Goal: Find specific page/section: Find specific page/section

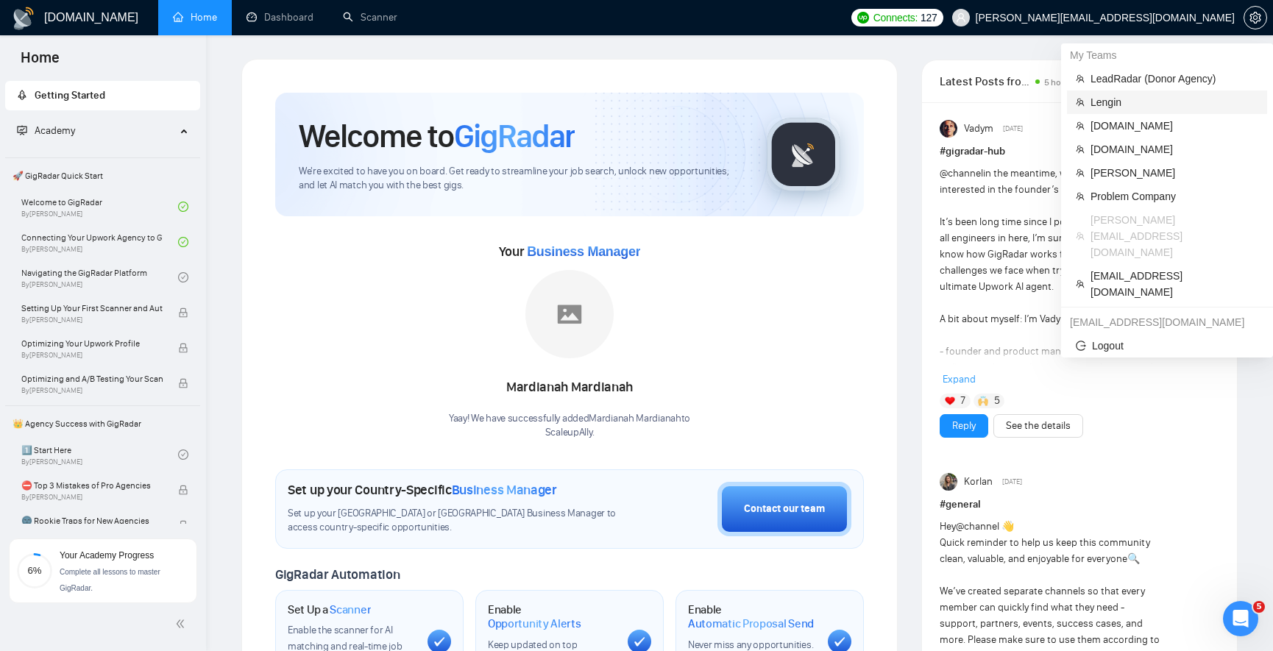
click at [1122, 101] on span "Lengin" at bounding box center [1174, 102] width 168 height 16
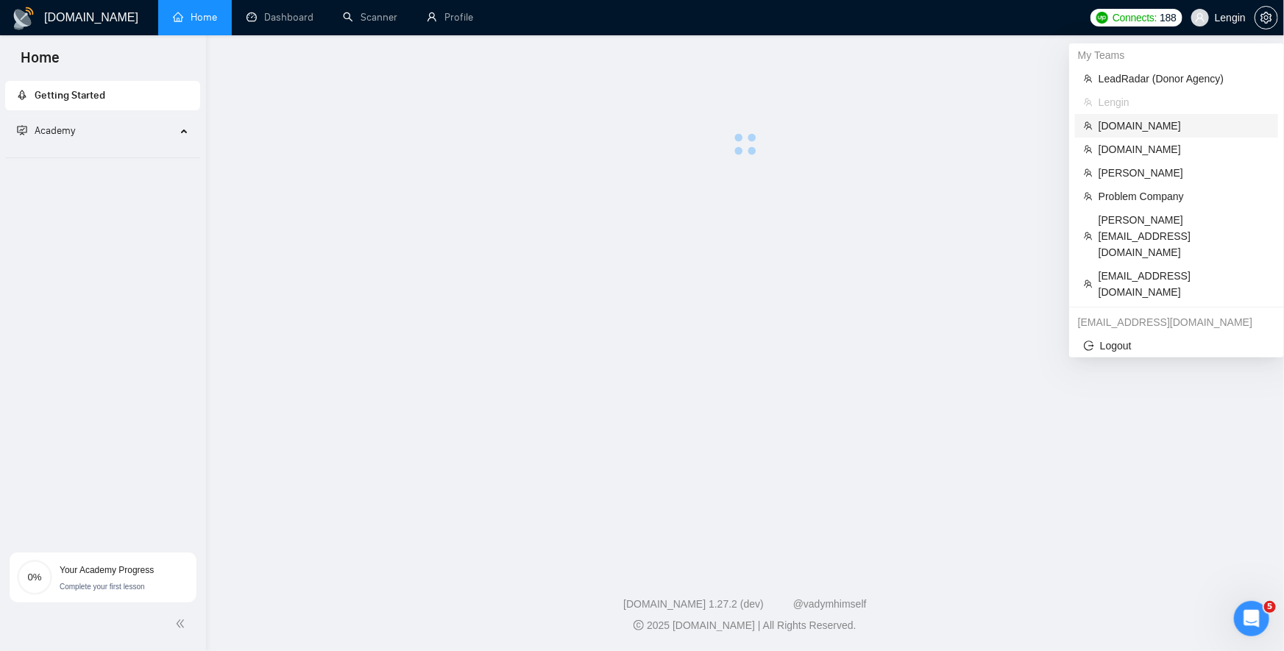
click at [1147, 127] on span "[DOMAIN_NAME]" at bounding box center [1183, 126] width 171 height 16
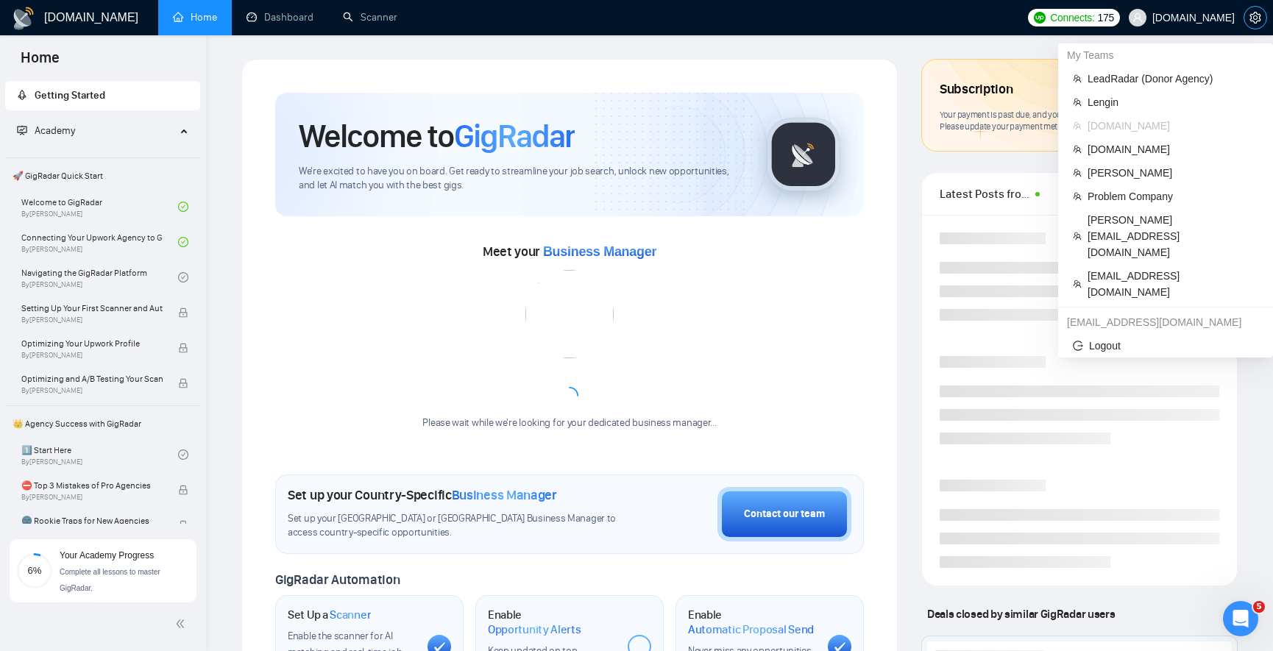
click at [1250, 15] on icon "setting" at bounding box center [1255, 18] width 12 height 12
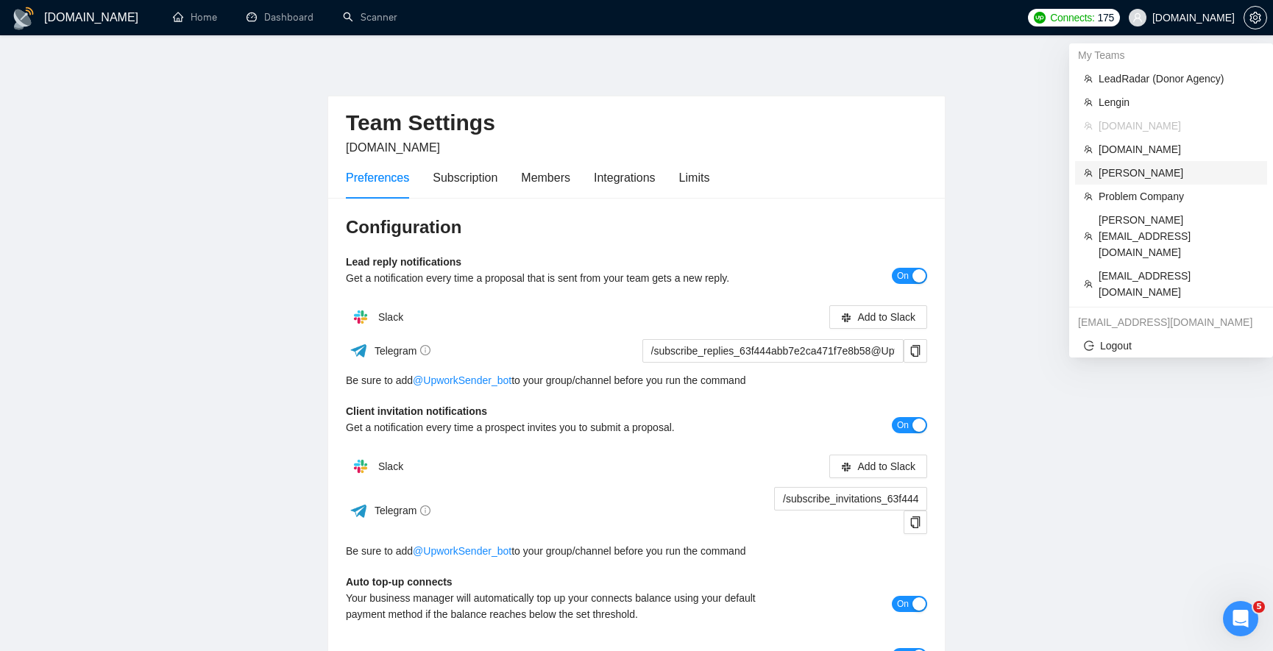
click at [1135, 176] on span "[PERSON_NAME]" at bounding box center [1178, 173] width 160 height 16
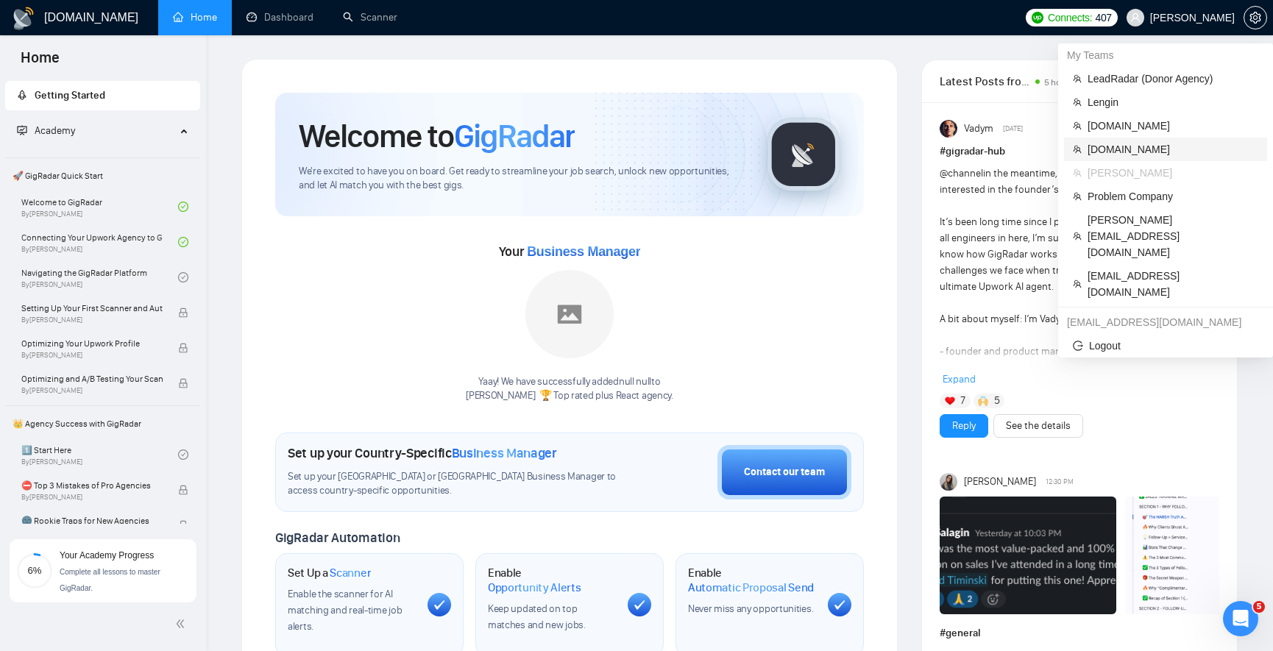
click at [1126, 151] on span "[DOMAIN_NAME]" at bounding box center [1172, 149] width 171 height 16
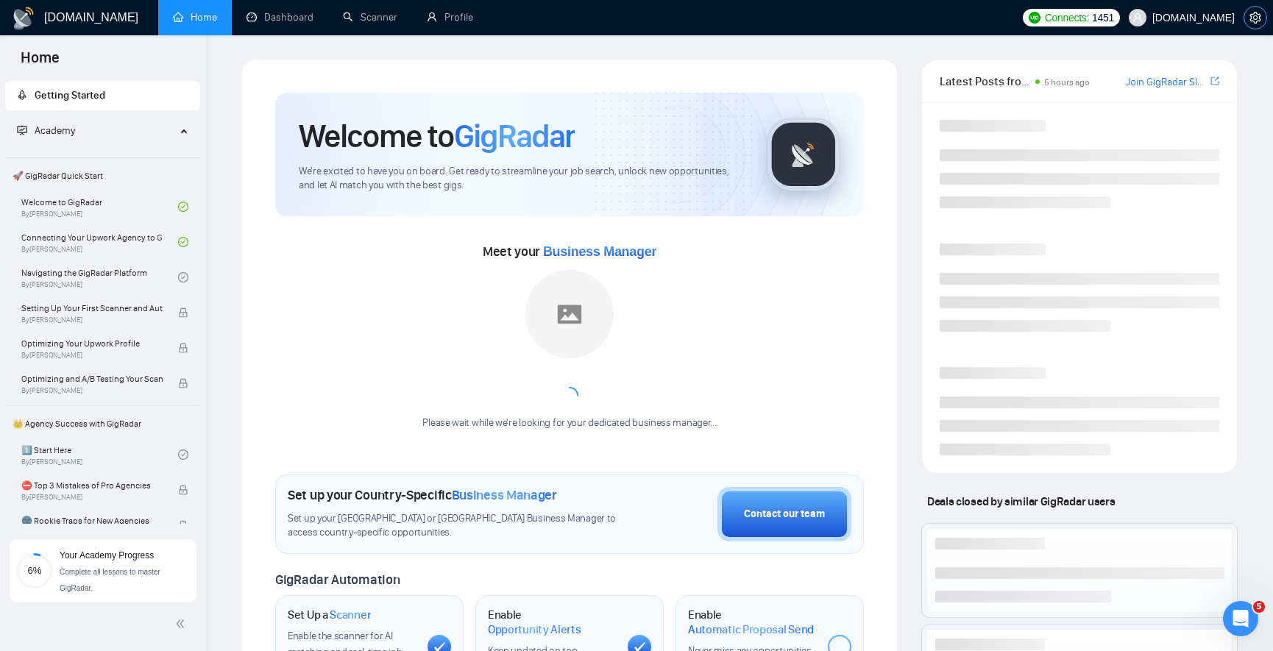
click at [1261, 21] on span "setting" at bounding box center [1255, 18] width 22 height 12
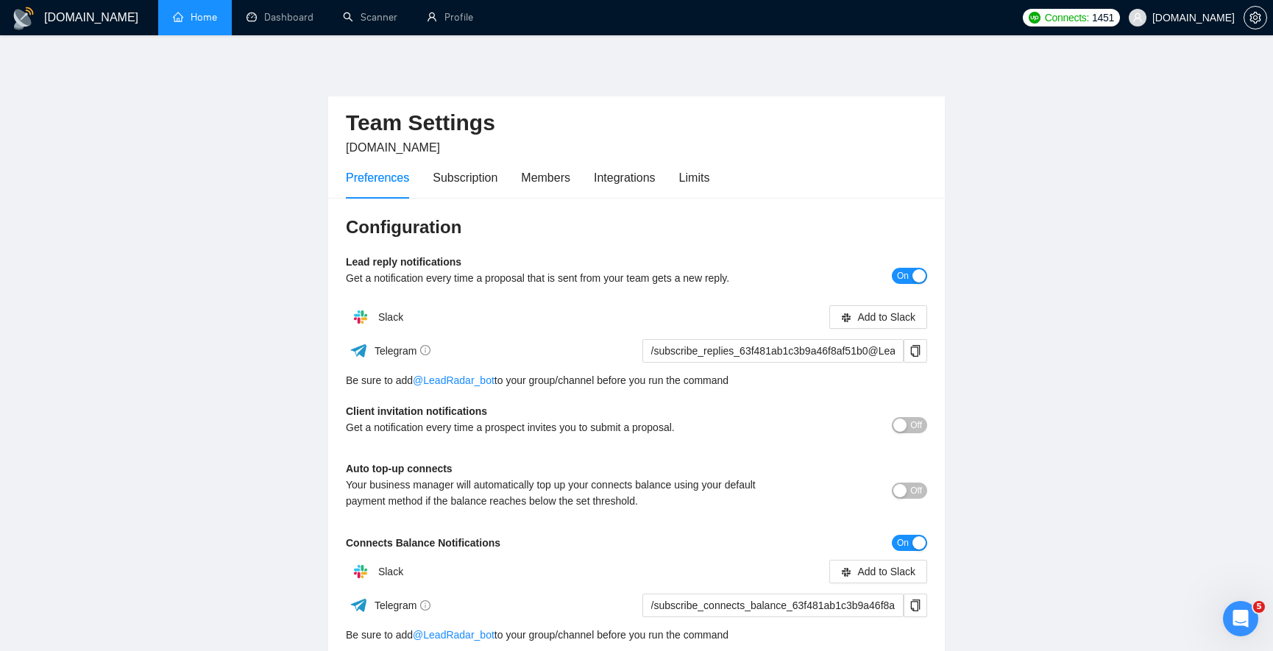
click at [210, 24] on link "Home" at bounding box center [195, 17] width 44 height 13
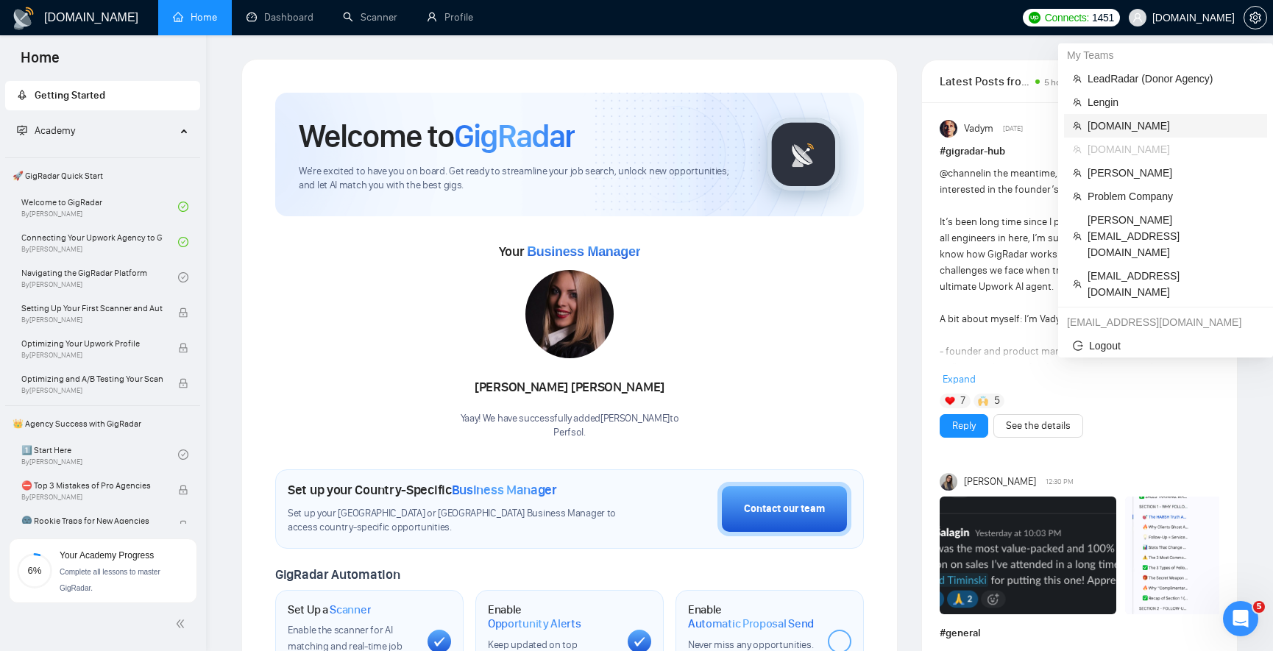
click at [1129, 132] on span "Seedium.io" at bounding box center [1172, 126] width 171 height 16
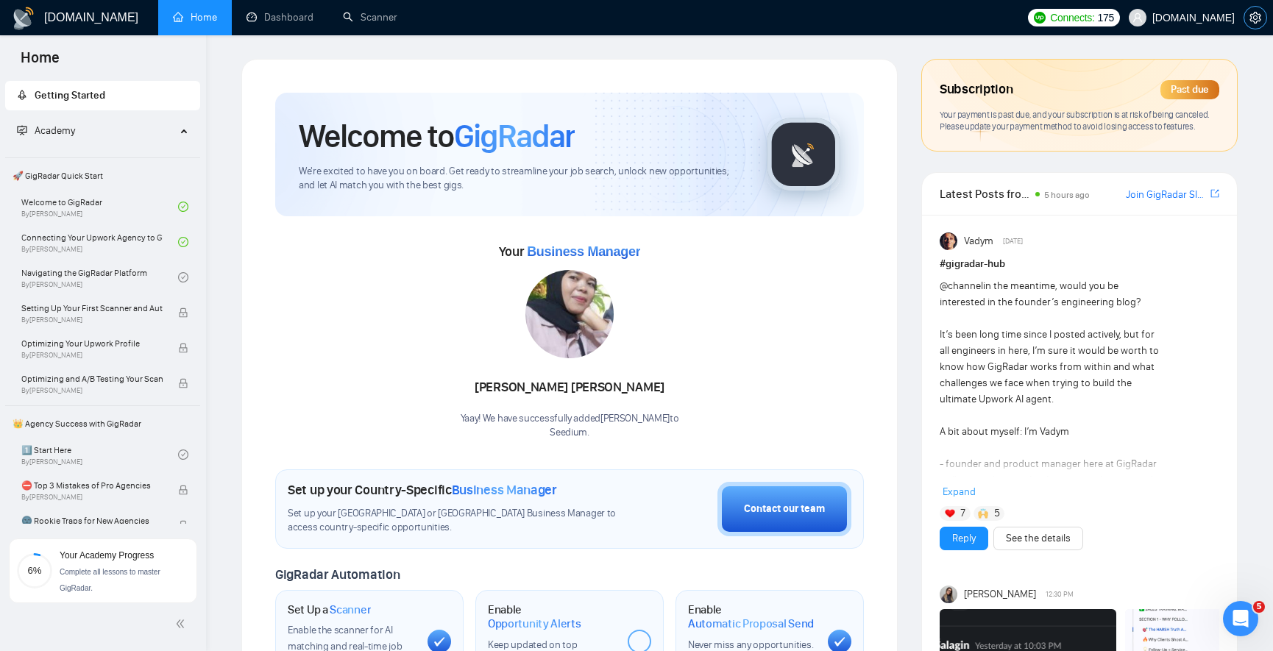
click at [1248, 21] on span "setting" at bounding box center [1255, 18] width 22 height 12
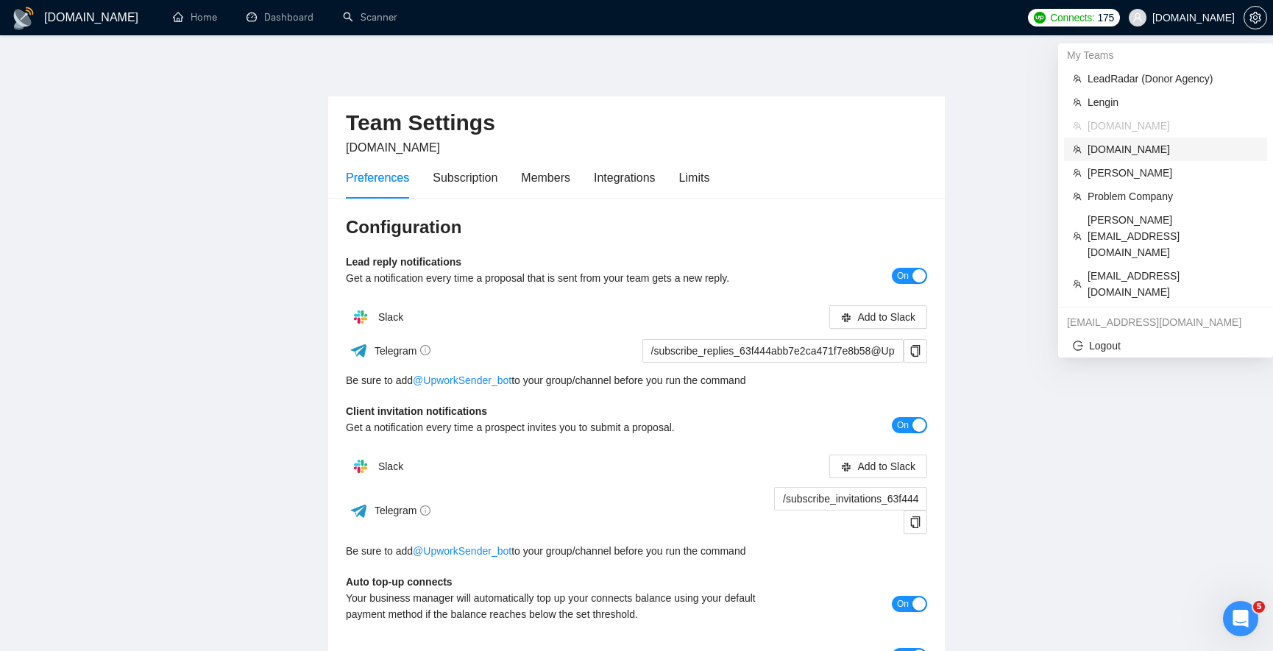
click at [1151, 156] on span "Perfsol.tech" at bounding box center [1172, 149] width 171 height 16
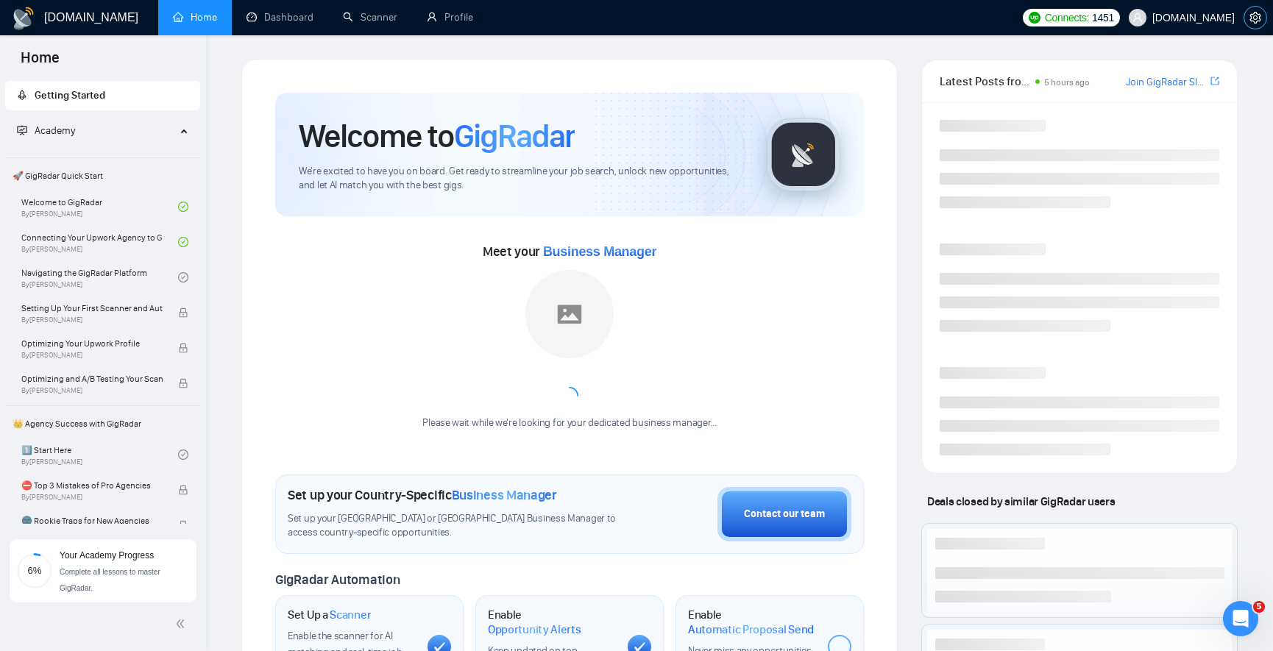
click at [1254, 19] on icon "setting" at bounding box center [1255, 18] width 12 height 12
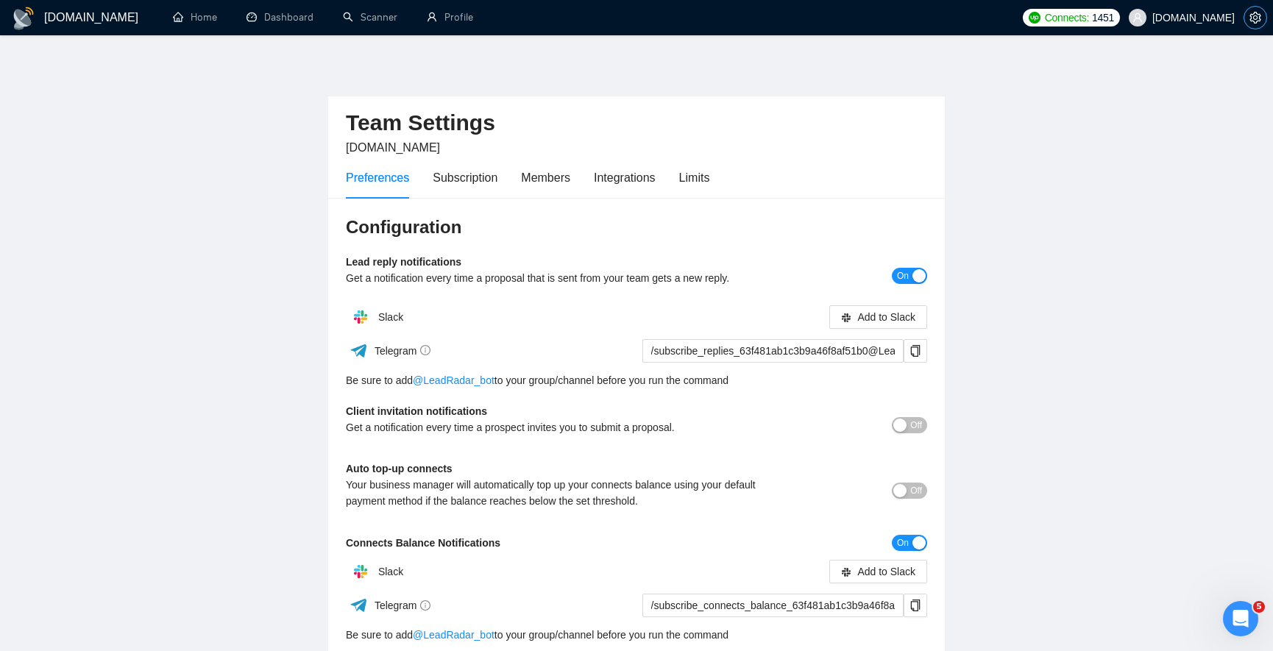
click at [1260, 18] on icon "setting" at bounding box center [1255, 18] width 12 height 12
click at [1215, 18] on span "Perfsol.tech" at bounding box center [1193, 18] width 82 height 0
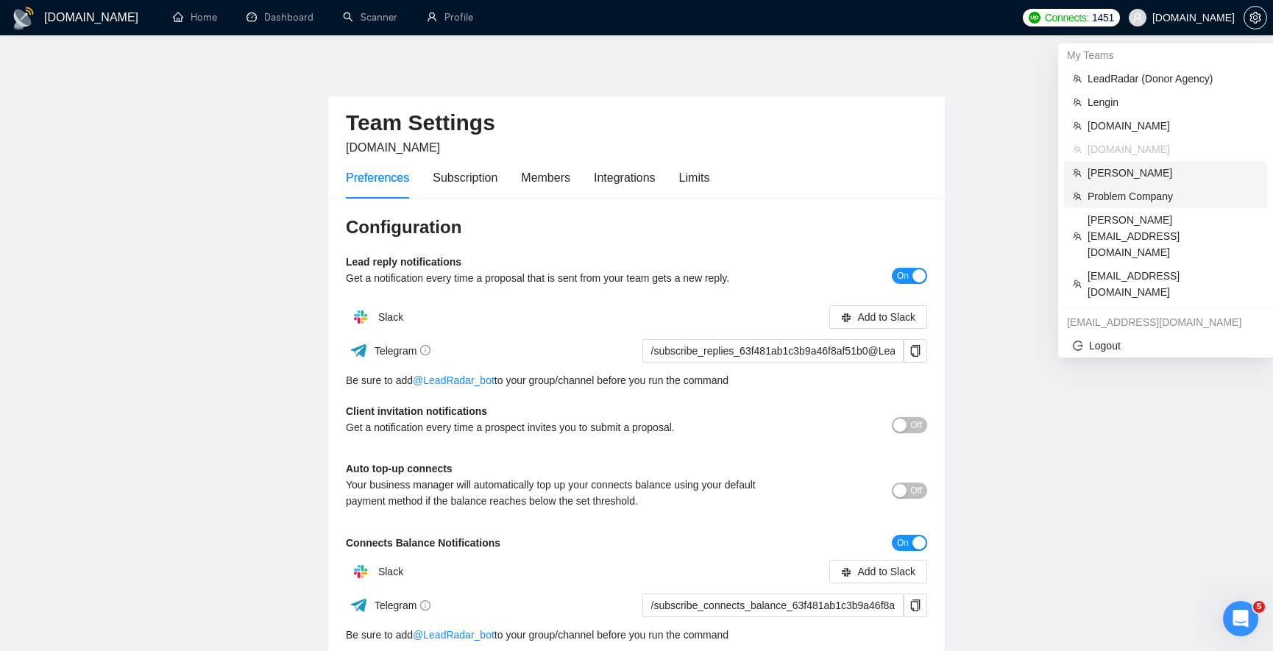
click at [1123, 171] on span "[PERSON_NAME]" at bounding box center [1172, 173] width 171 height 16
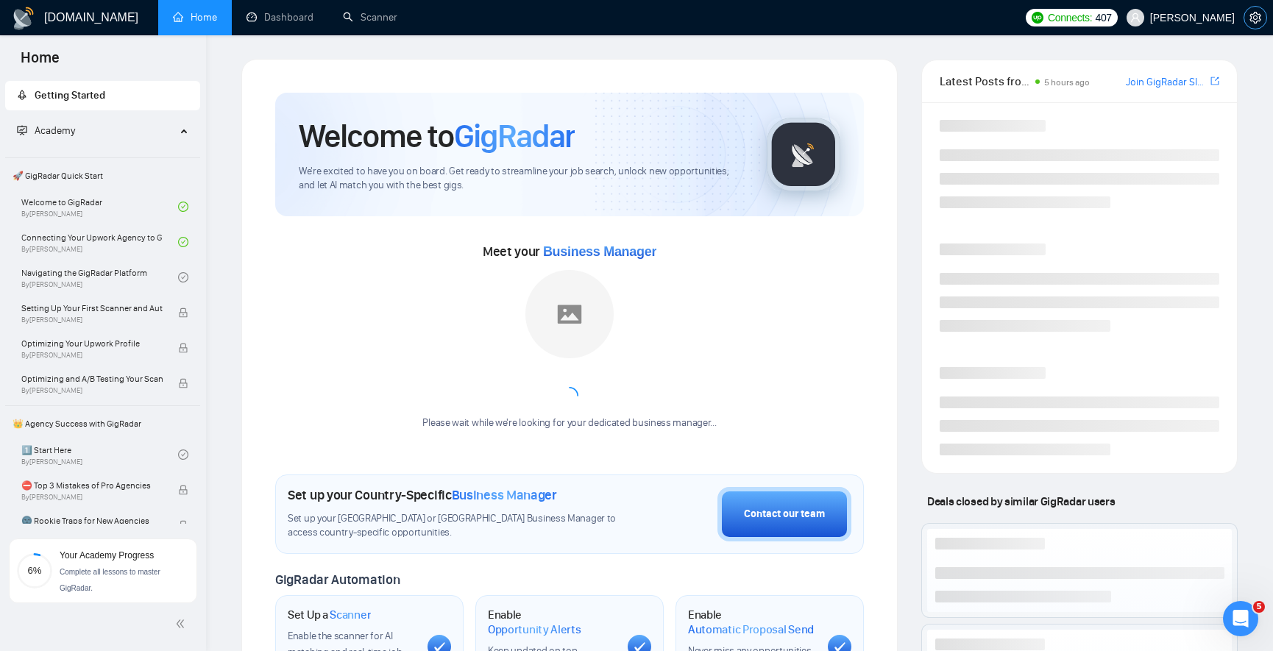
click at [1256, 15] on icon "setting" at bounding box center [1255, 18] width 12 height 12
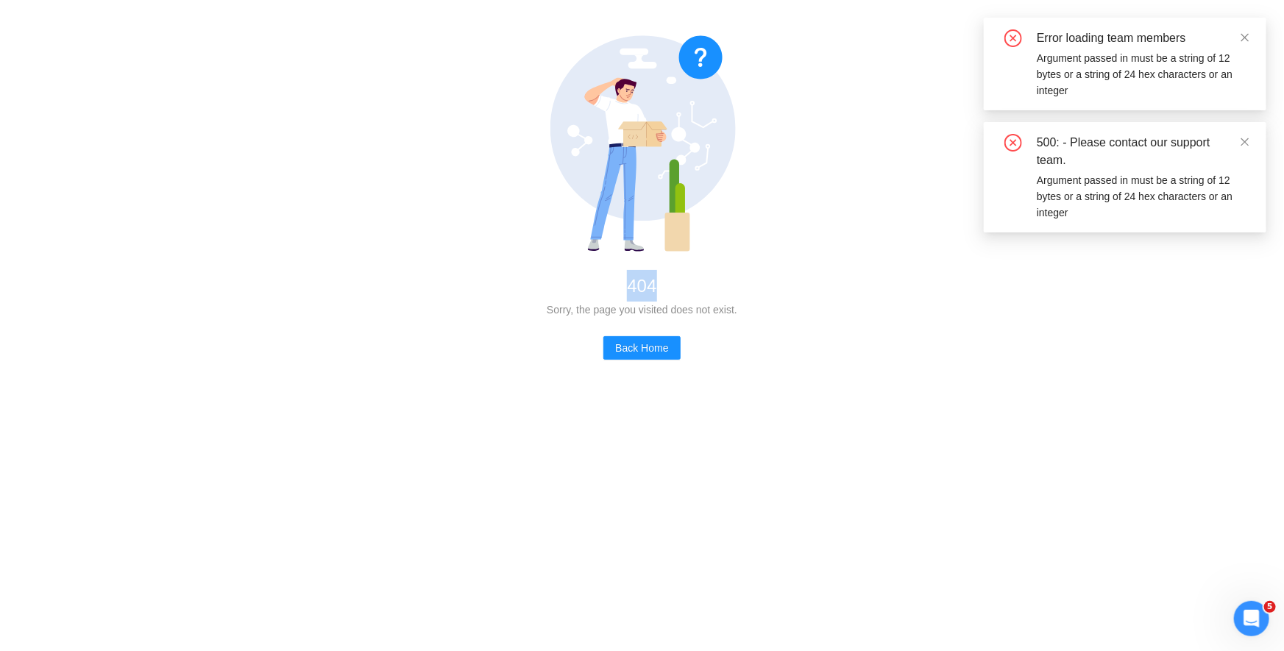
drag, startPoint x: 626, startPoint y: 277, endPoint x: 683, endPoint y: 287, distance: 57.6
click at [683, 287] on div "404" at bounding box center [642, 286] width 1237 height 32
click at [639, 168] on icon at bounding box center [642, 127] width 185 height 185
